Goal: Task Accomplishment & Management: Manage account settings

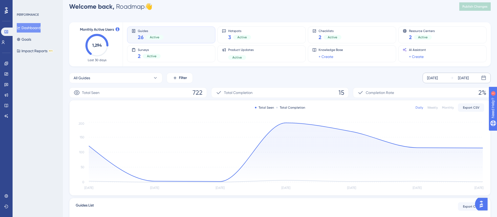
click at [431, 74] on div "[DATE] [DATE]" at bounding box center [456, 78] width 68 height 10
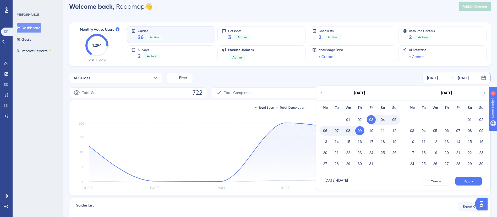
click at [322, 94] on icon at bounding box center [321, 93] width 4 height 5
click at [414, 115] on button "01" at bounding box center [411, 119] width 9 height 9
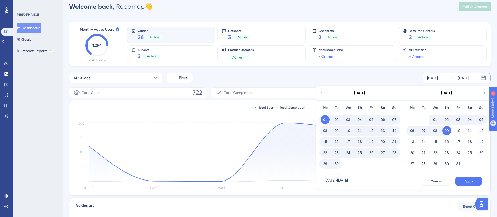
click at [340, 163] on button "30" at bounding box center [336, 163] width 9 height 9
click at [467, 178] on button "Apply" at bounding box center [468, 181] width 26 height 8
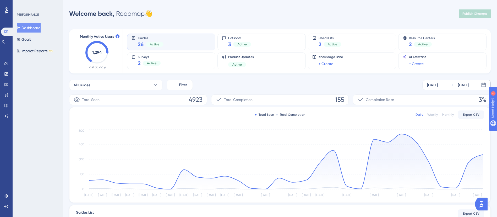
click at [445, 114] on div "Monthly" at bounding box center [448, 114] width 12 height 4
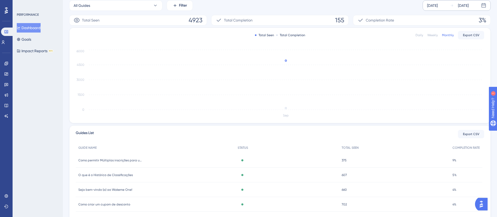
scroll to position [121, 0]
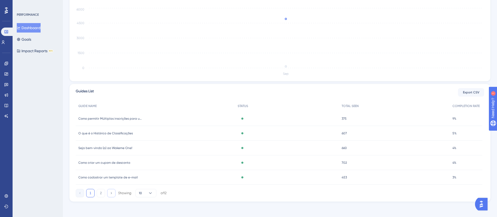
click at [110, 193] on icon at bounding box center [110, 192] width 3 height 3
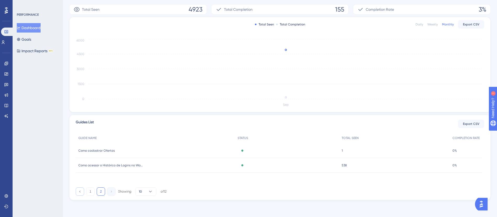
click at [81, 191] on icon at bounding box center [79, 190] width 3 height 3
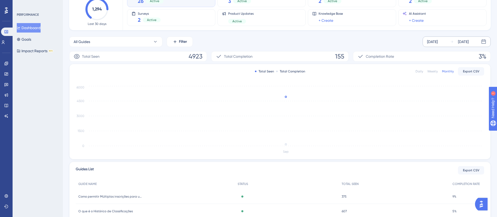
scroll to position [0, 0]
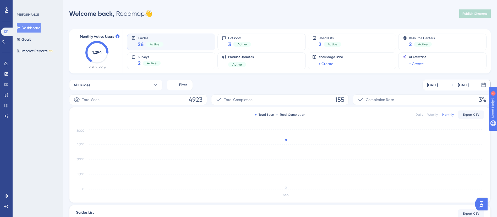
click at [138, 46] on span "26" at bounding box center [141, 44] width 6 height 7
click at [154, 45] on span "Active" at bounding box center [154, 44] width 9 height 4
click at [134, 36] on icon at bounding box center [133, 37] width 3 height 3
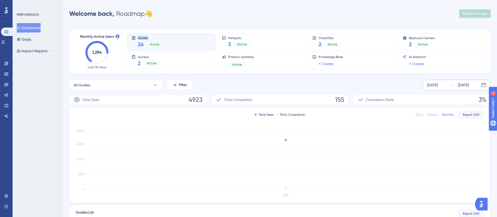
click at [134, 36] on icon at bounding box center [133, 37] width 3 height 3
click at [135, 87] on button "All Guides" at bounding box center [115, 85] width 93 height 10
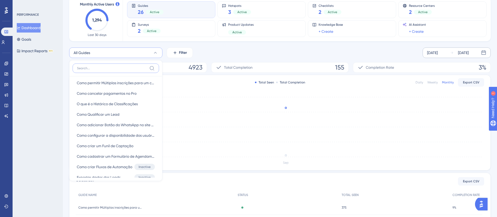
scroll to position [214, 0]
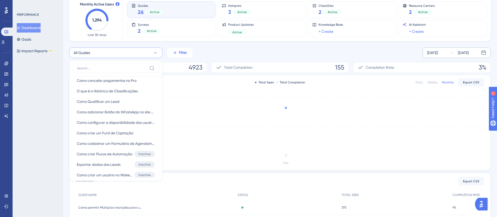
click at [175, 51] on icon at bounding box center [175, 52] width 5 height 5
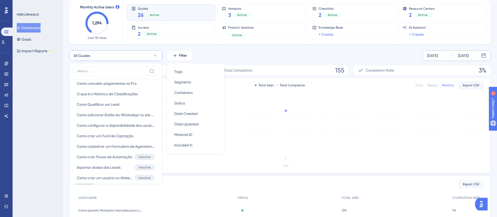
click at [227, 56] on div "All Guides All Guides All Guides Como cadastrar Landing Pages Como cadastrar La…" at bounding box center [279, 55] width 421 height 10
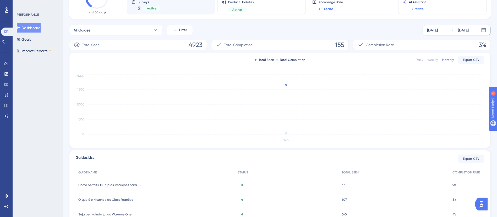
scroll to position [0, 0]
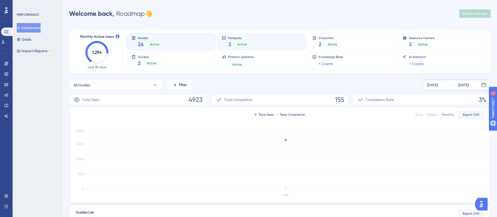
click at [236, 42] on div "Active" at bounding box center [242, 44] width 18 height 5
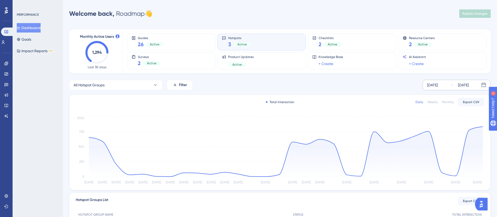
click at [173, 50] on div "Guides 26 Active Hotspots 3 Active Checklists 2 Active Resource Centers 2 Activ…" at bounding box center [303, 51] width 353 height 44
click at [182, 37] on div "Guides 26 Active" at bounding box center [170, 42] width 79 height 12
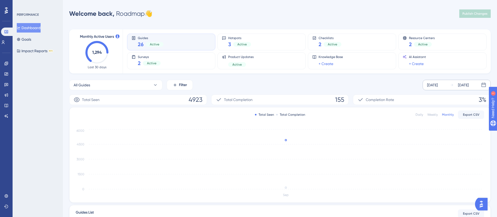
click at [437, 86] on div "[DATE]" at bounding box center [432, 85] width 11 height 6
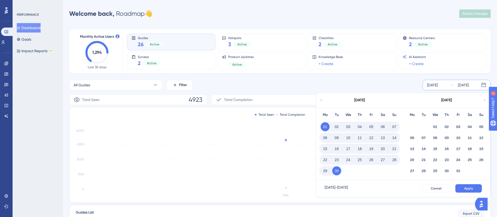
click at [324, 99] on div "[DATE]" at bounding box center [359, 100] width 86 height 15
click at [320, 100] on icon at bounding box center [321, 100] width 4 height 5
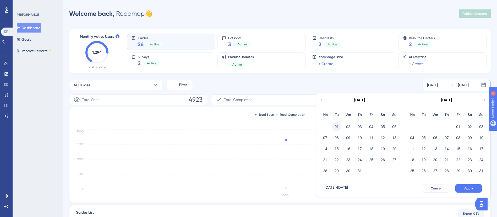
click at [340, 129] on button "01" at bounding box center [336, 126] width 9 height 9
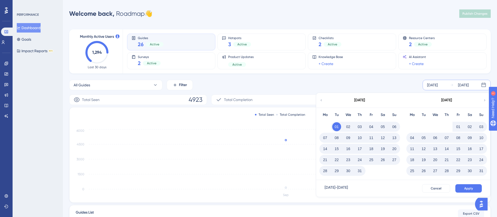
click at [484, 100] on icon at bounding box center [485, 100] width 4 height 5
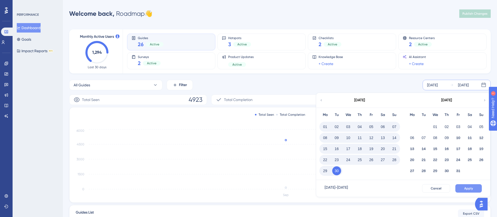
click at [468, 186] on span "Apply" at bounding box center [468, 188] width 9 height 4
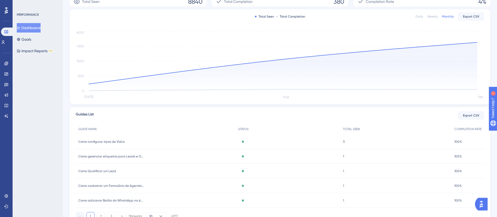
scroll to position [123, 0]
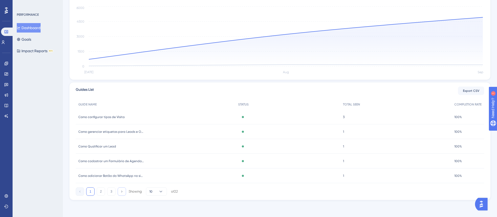
click at [120, 190] on icon at bounding box center [121, 190] width 3 height 3
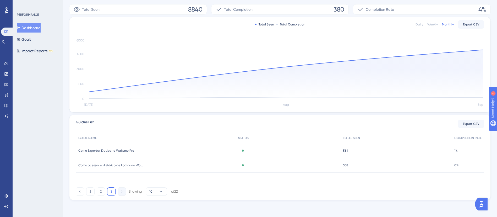
scroll to position [90, 0]
click at [103, 191] on button "2" at bounding box center [101, 191] width 8 height 8
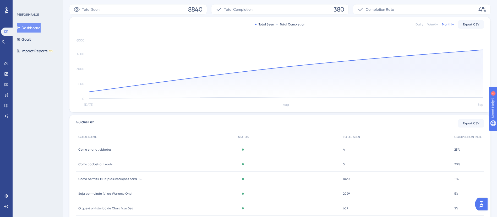
click at [99, 191] on span "Seja bem-vindo (a) ao Wakeme One!" at bounding box center [105, 193] width 54 height 4
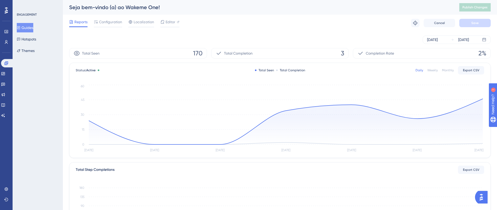
click at [33, 30] on button "Guides" at bounding box center [25, 27] width 16 height 9
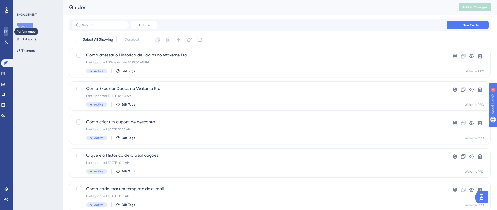
click at [7, 32] on icon at bounding box center [6, 32] width 4 height 4
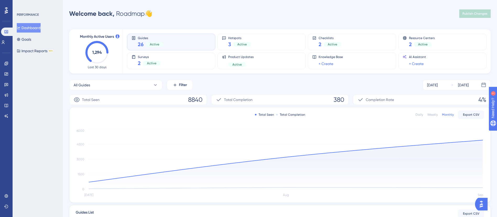
click at [198, 99] on span "8840" at bounding box center [195, 99] width 14 height 8
click at [472, 114] on span "Export CSV" at bounding box center [471, 114] width 16 height 4
click at [230, 43] on span "3" at bounding box center [229, 44] width 3 height 7
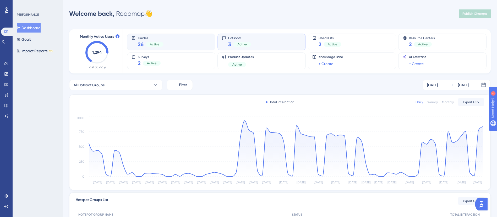
click at [163, 44] on div "Guides 26 Active" at bounding box center [170, 42] width 79 height 12
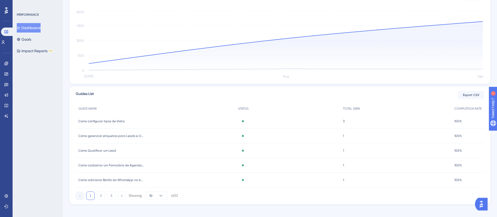
scroll to position [118, 0]
click at [121, 196] on icon at bounding box center [121, 195] width 3 height 3
click at [79, 196] on icon at bounding box center [79, 195] width 3 height 3
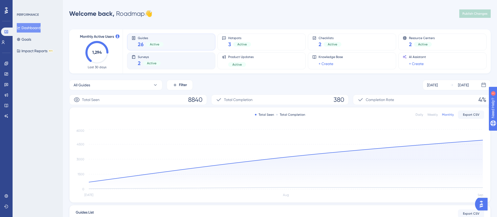
click at [172, 62] on div "Surveys 2 Active" at bounding box center [170, 61] width 79 height 12
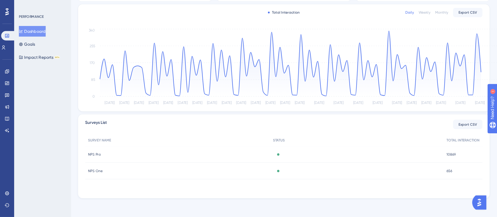
scroll to position [80, 0]
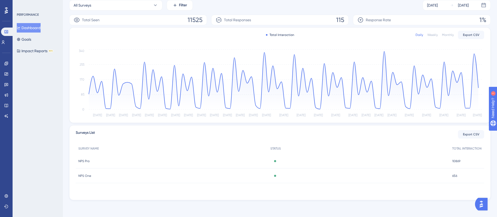
drag, startPoint x: 479, startPoint y: 2, endPoint x: 311, endPoint y: 136, distance: 214.7
click at [311, 136] on div "Surveys List Export CSV" at bounding box center [280, 133] width 408 height 9
